Goal: Task Accomplishment & Management: Manage account settings

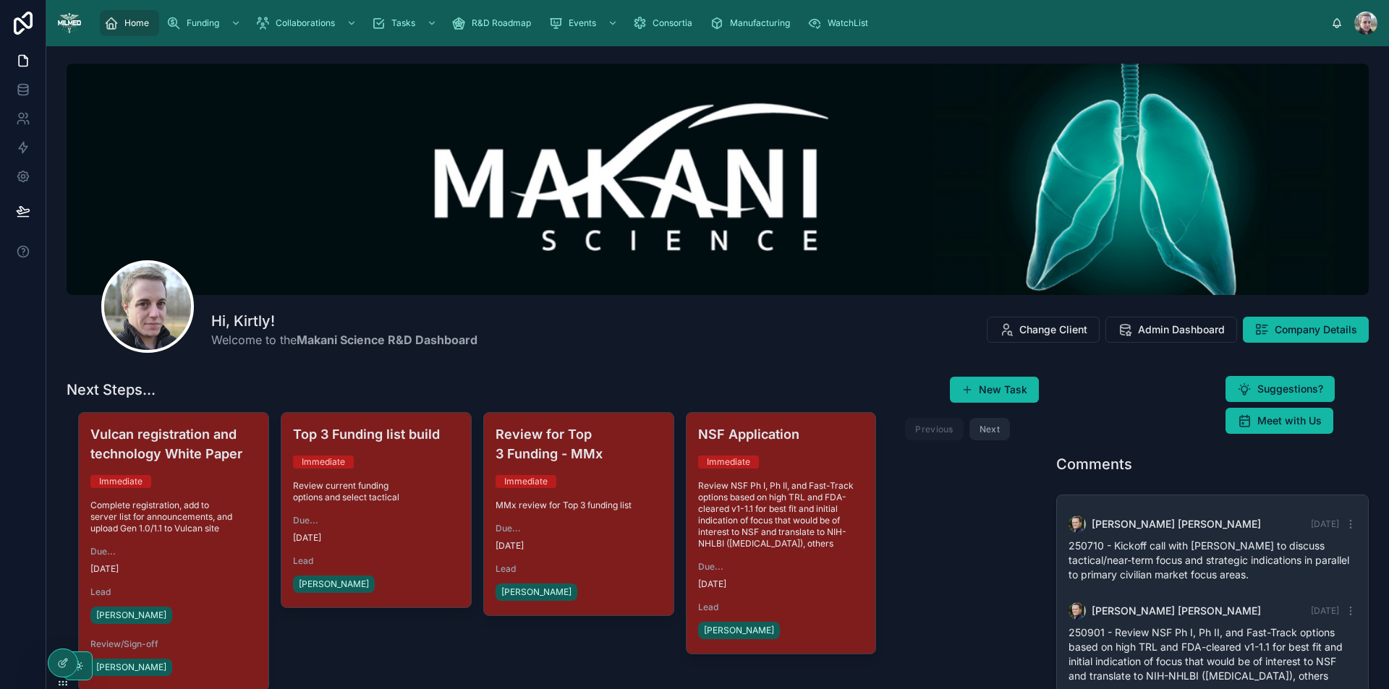
scroll to position [351, 0]
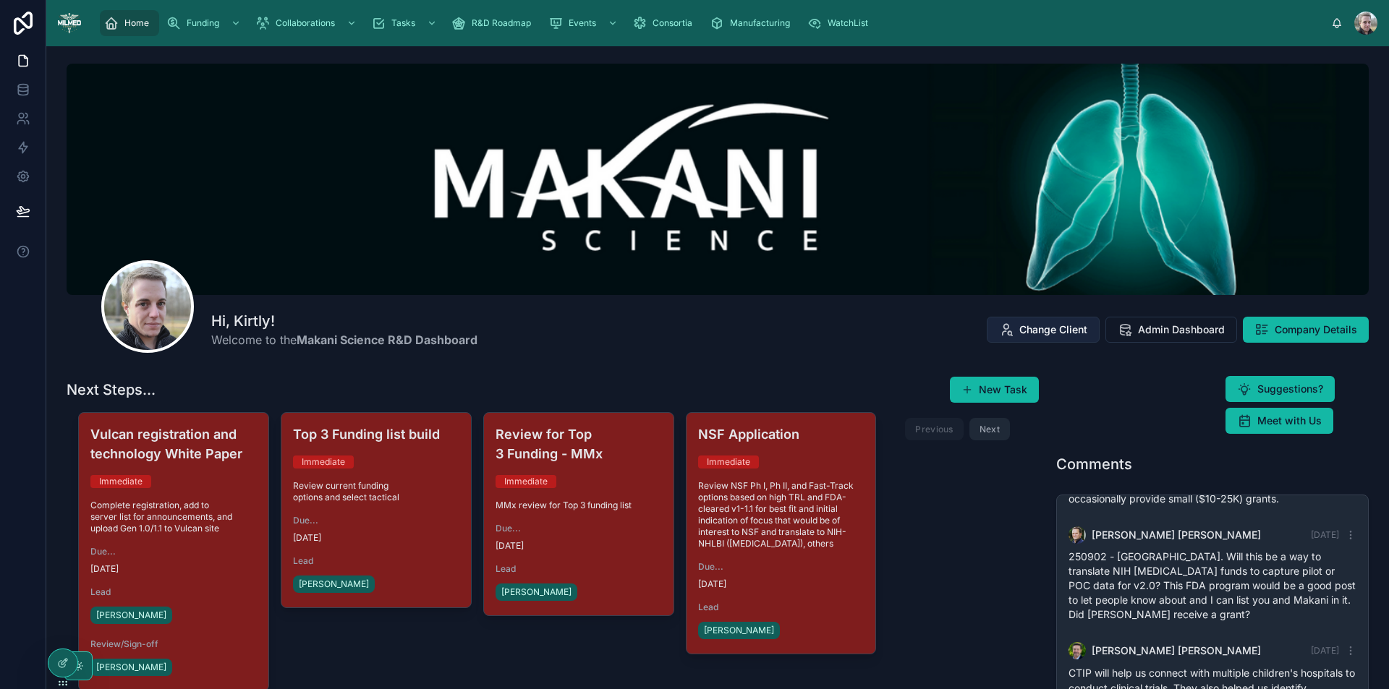
click at [1061, 324] on span "Change Client" at bounding box center [1053, 330] width 68 height 14
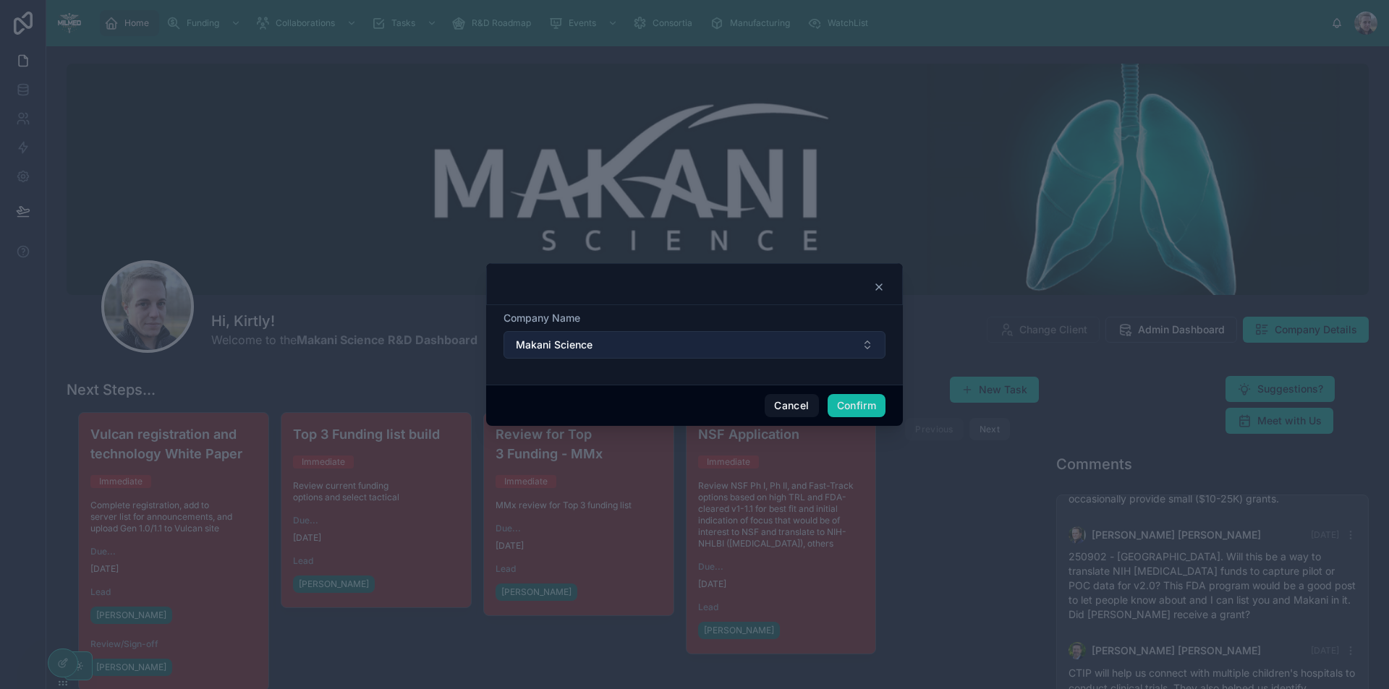
click at [699, 351] on button "Makani Science" at bounding box center [694, 344] width 382 height 27
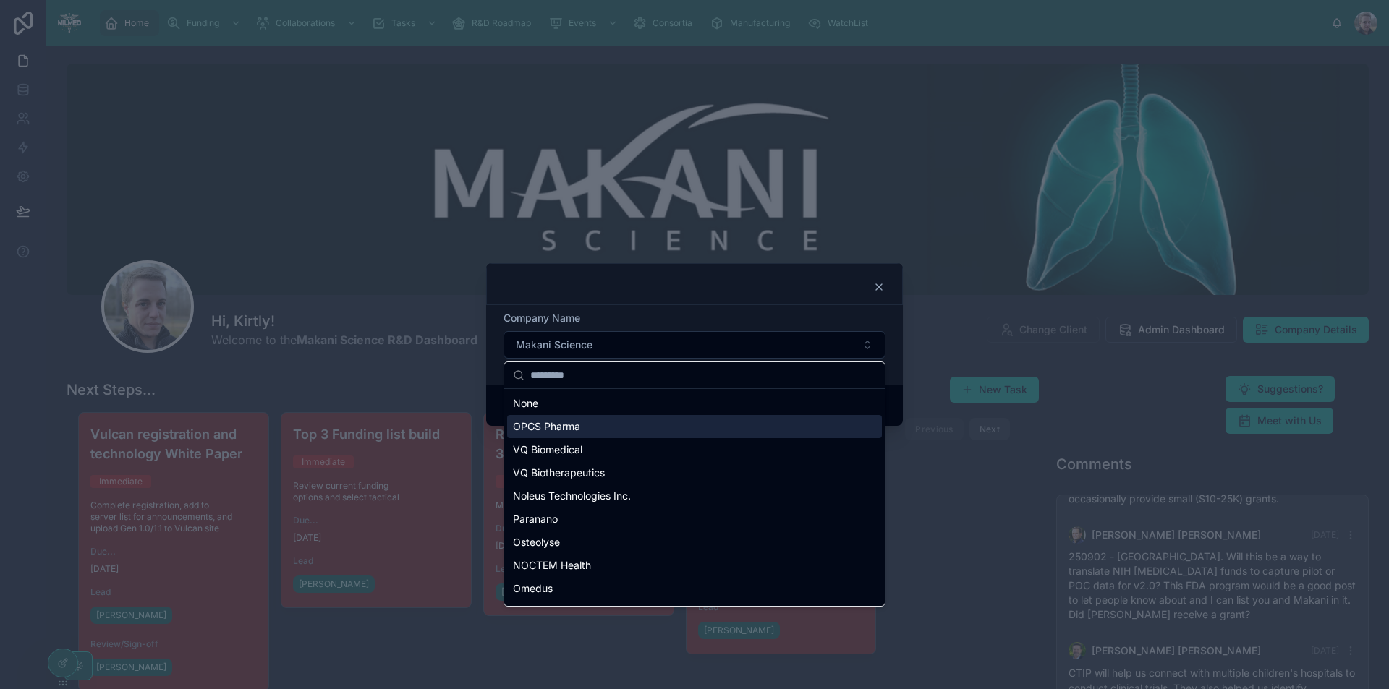
click at [581, 417] on div "OPGS Pharma" at bounding box center [694, 426] width 375 height 23
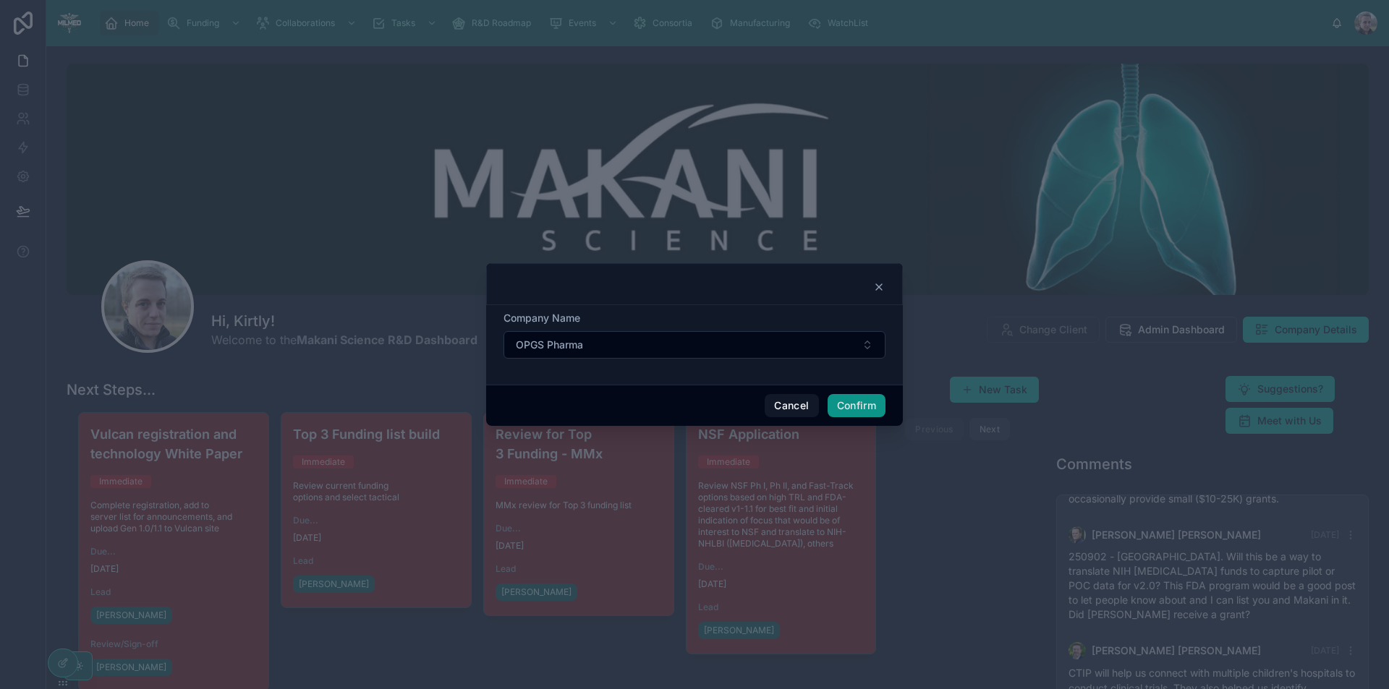
click at [866, 399] on button "Confirm" at bounding box center [856, 405] width 58 height 23
